Goal: Transaction & Acquisition: Book appointment/travel/reservation

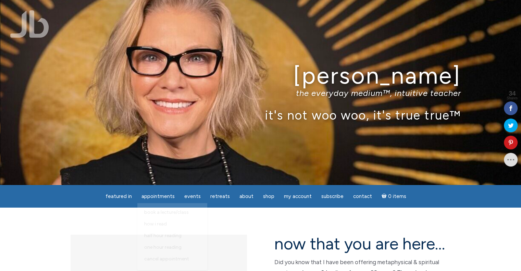
click at [162, 199] on span "Appointments" at bounding box center [157, 196] width 33 height 6
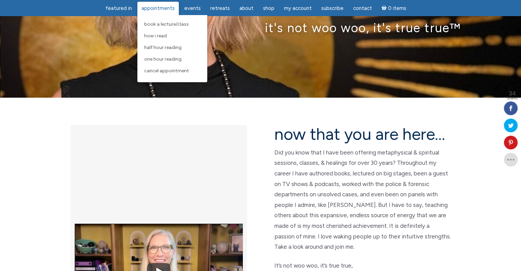
scroll to position [88, 0]
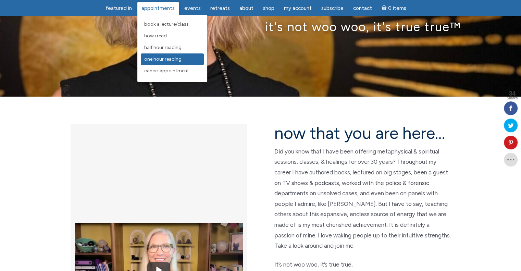
click at [178, 58] on span "One Hour Reading" at bounding box center [162, 59] width 37 height 6
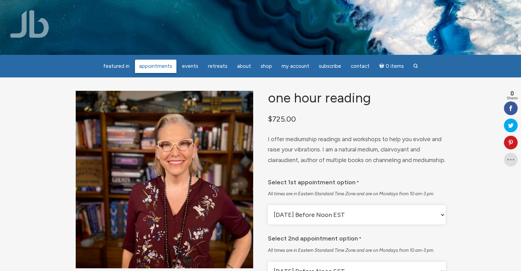
click at [158, 67] on span "Appointments" at bounding box center [155, 66] width 33 height 6
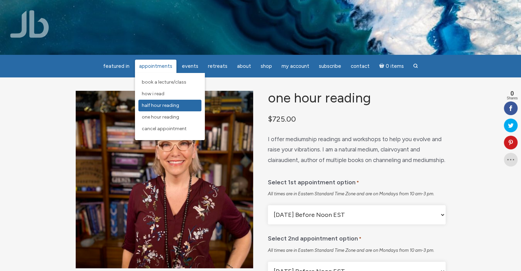
click at [172, 106] on span "Half Hour Reading" at bounding box center [160, 105] width 37 height 6
